Goal: Navigation & Orientation: Find specific page/section

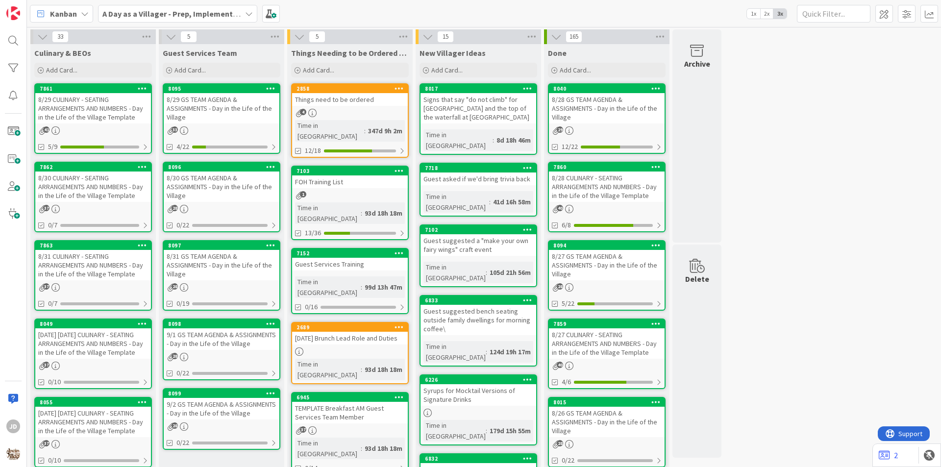
click at [94, 116] on div "8/29 CULINARY - SEATING ARRANGEMENTS AND NUMBERS - Day in the Life of the Villa…" at bounding box center [93, 108] width 116 height 30
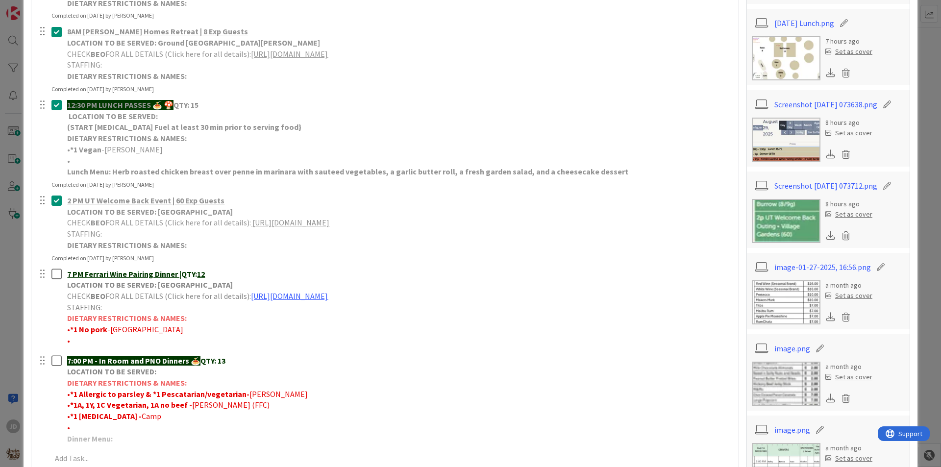
scroll to position [49, 0]
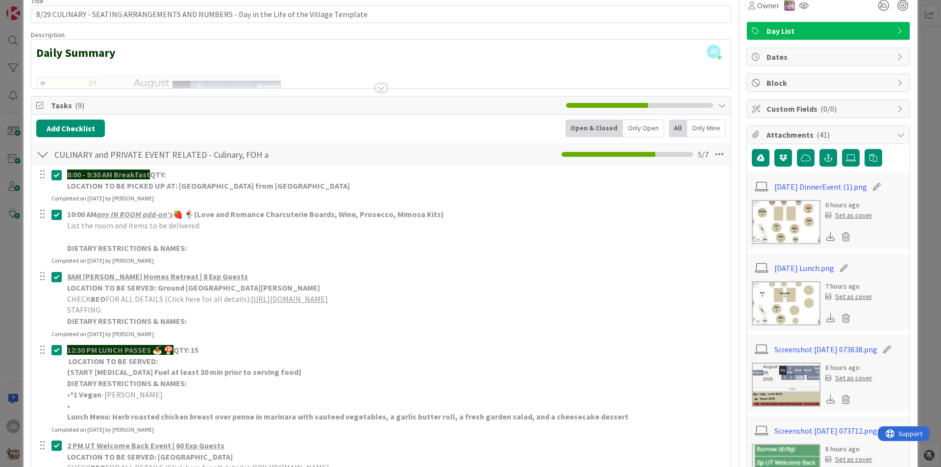
click at [772, 217] on img at bounding box center [786, 222] width 69 height 44
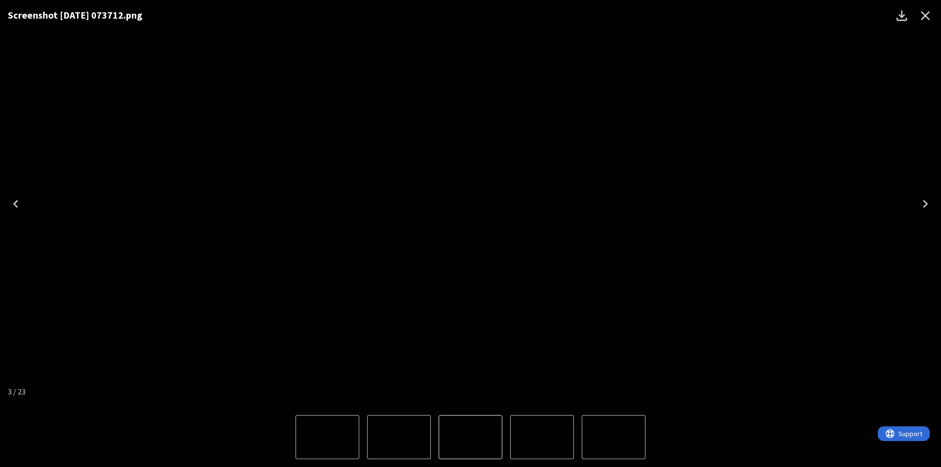
click at [29, 220] on button "Previous" at bounding box center [15, 203] width 31 height 39
click at [16, 209] on icon "Previous" at bounding box center [16, 204] width 16 height 16
click at [923, 15] on icon "Close" at bounding box center [925, 16] width 16 height 16
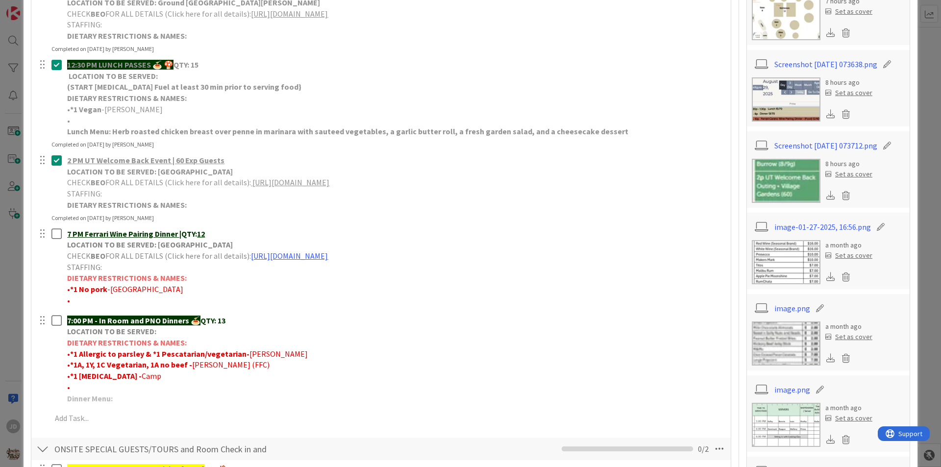
scroll to position [343, 0]
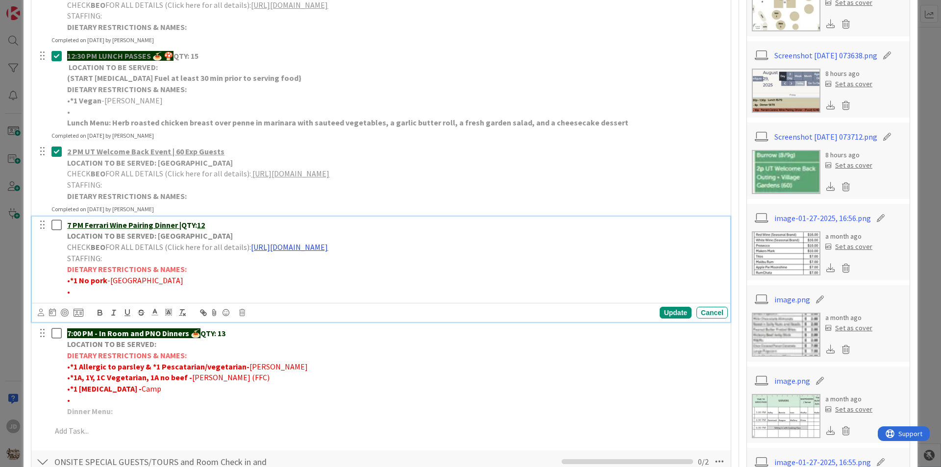
click at [303, 245] on link "[URL][DOMAIN_NAME]" at bounding box center [289, 247] width 77 height 10
click at [341, 267] on link "[URL][DOMAIN_NAME]" at bounding box center [370, 266] width 67 height 13
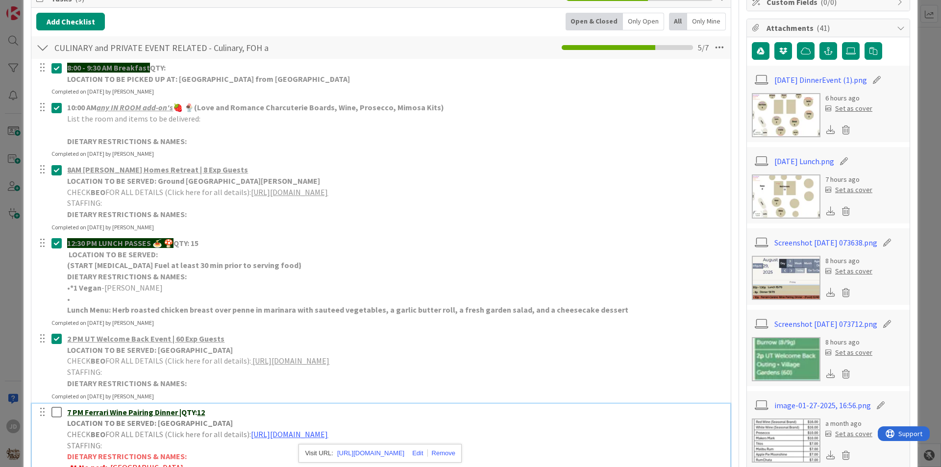
scroll to position [147, 0]
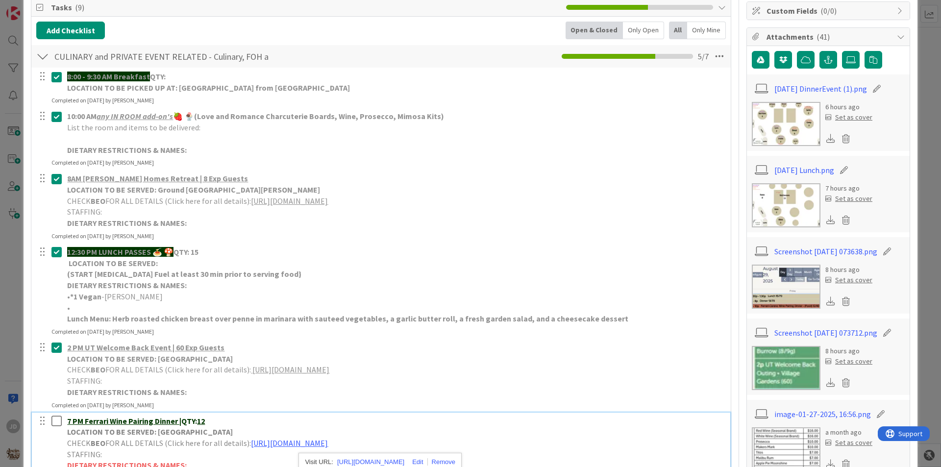
click at [786, 126] on img at bounding box center [786, 124] width 69 height 44
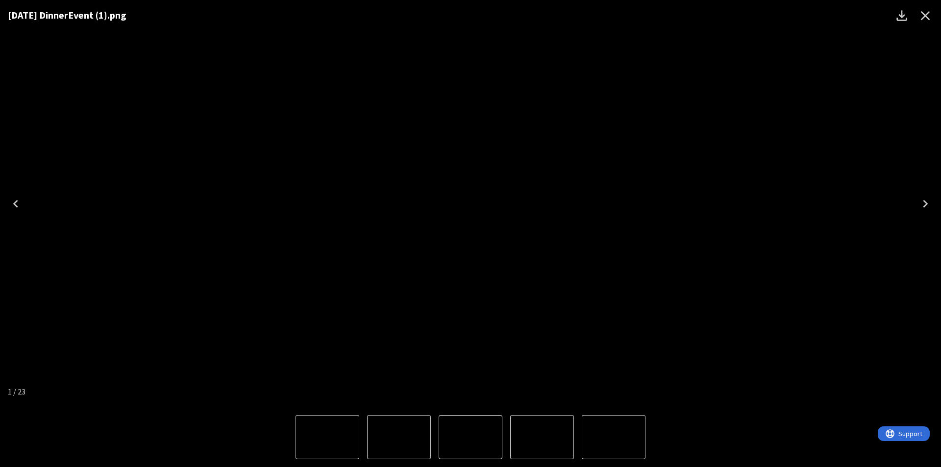
click at [919, 19] on icon "Close" at bounding box center [925, 16] width 16 height 16
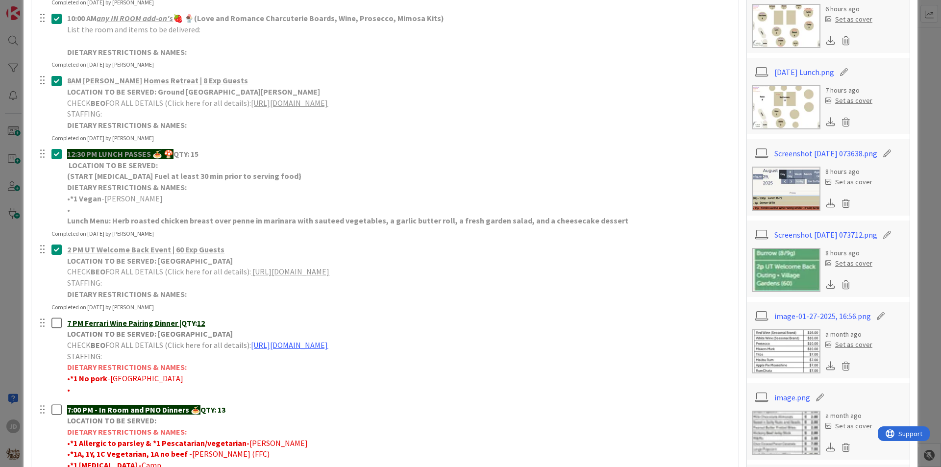
scroll to position [0, 0]
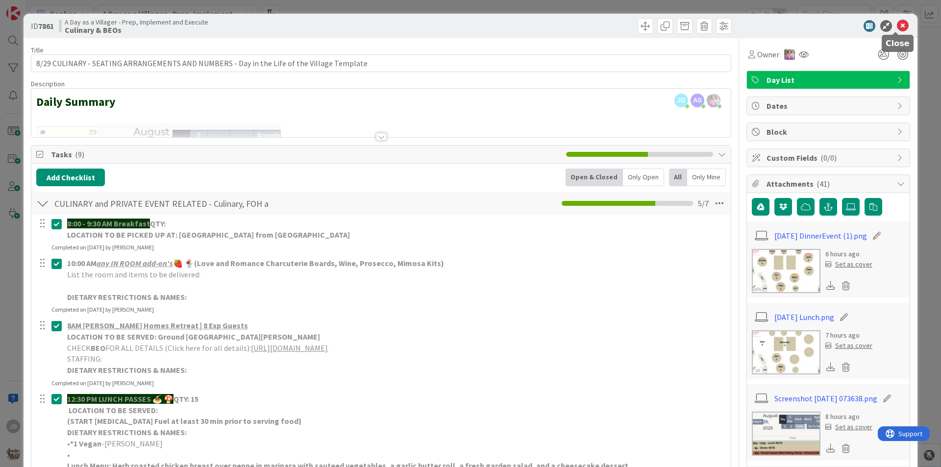
click at [897, 22] on icon at bounding box center [903, 26] width 12 height 12
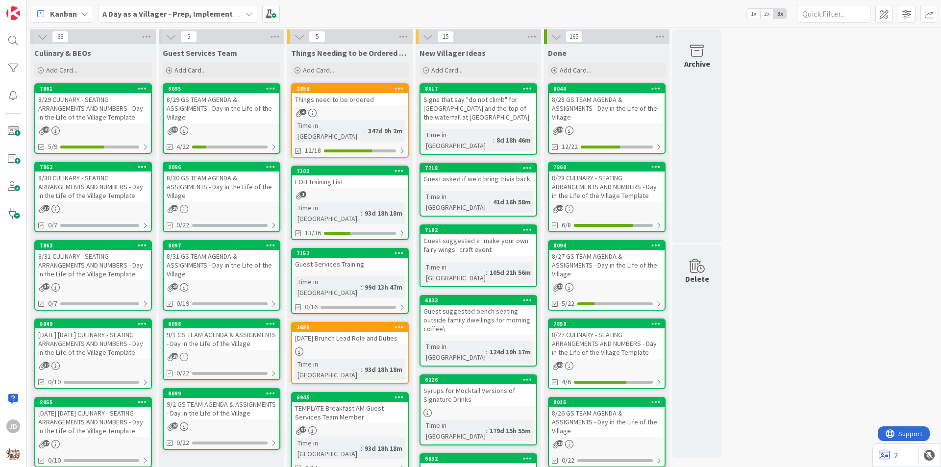
click at [216, 185] on div "8/30 GS TEAM AGENDA & ASSIGNMENTS - Day in the Life of the Village" at bounding box center [222, 186] width 116 height 30
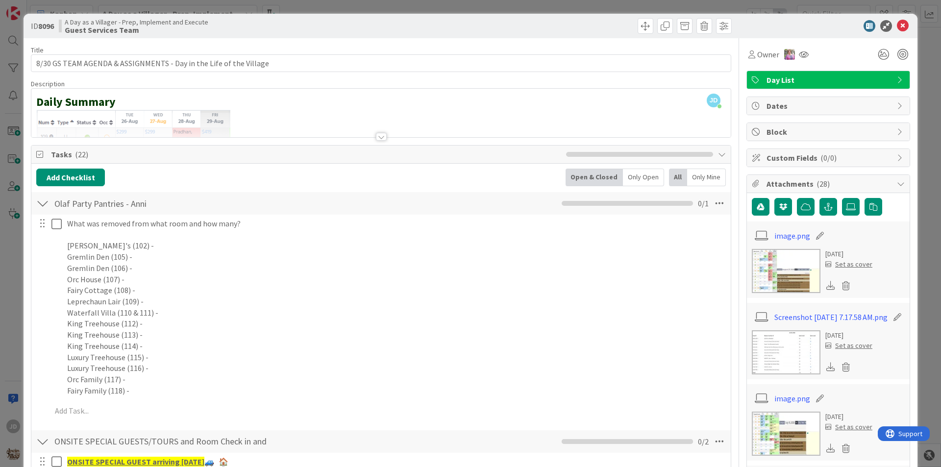
click at [47, 205] on div at bounding box center [42, 204] width 13 height 18
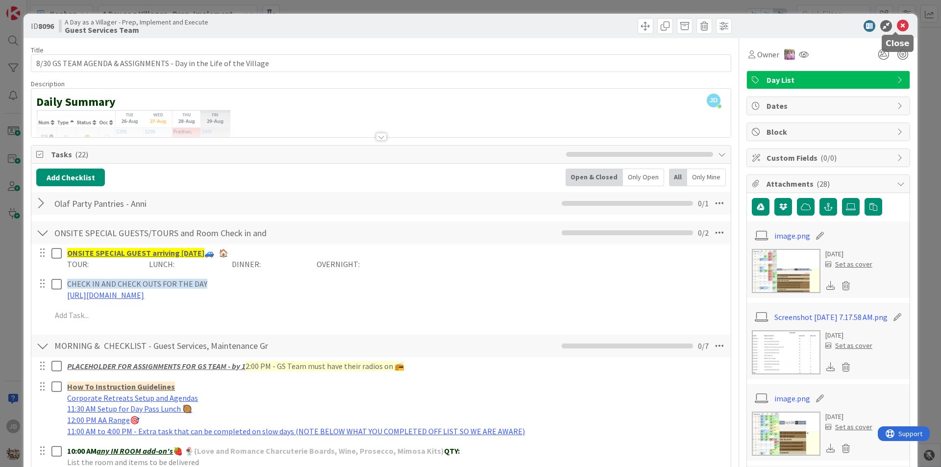
click at [899, 24] on icon at bounding box center [903, 26] width 12 height 12
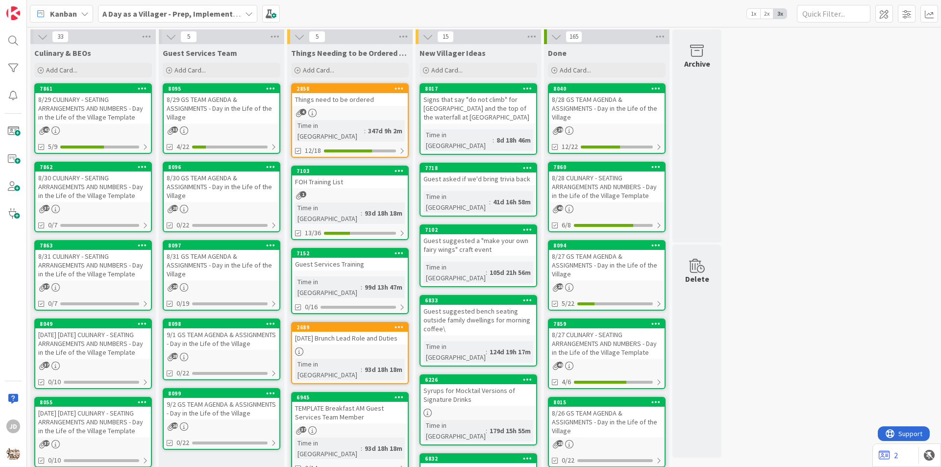
click at [86, 186] on div "8/30 CULINARY - SEATING ARRANGEMENTS AND NUMBERS - Day in the Life of the Villa…" at bounding box center [93, 186] width 116 height 30
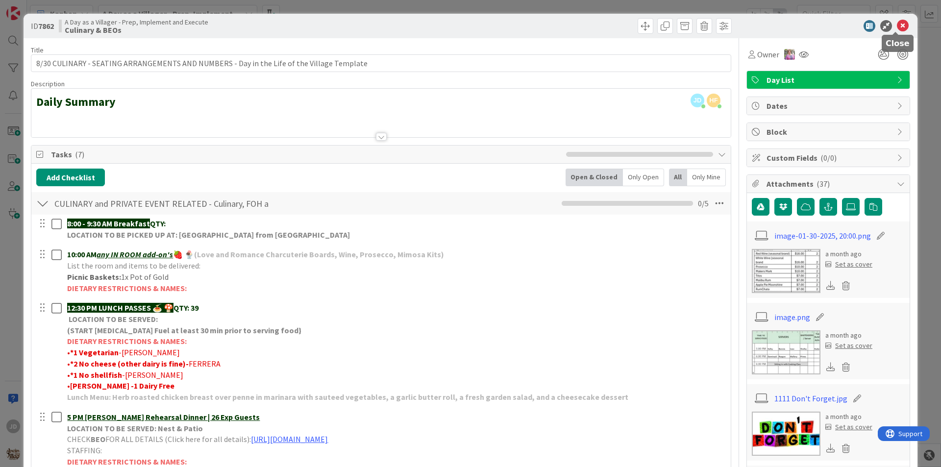
click at [901, 26] on icon at bounding box center [903, 26] width 12 height 12
